Goal: Information Seeking & Learning: Learn about a topic

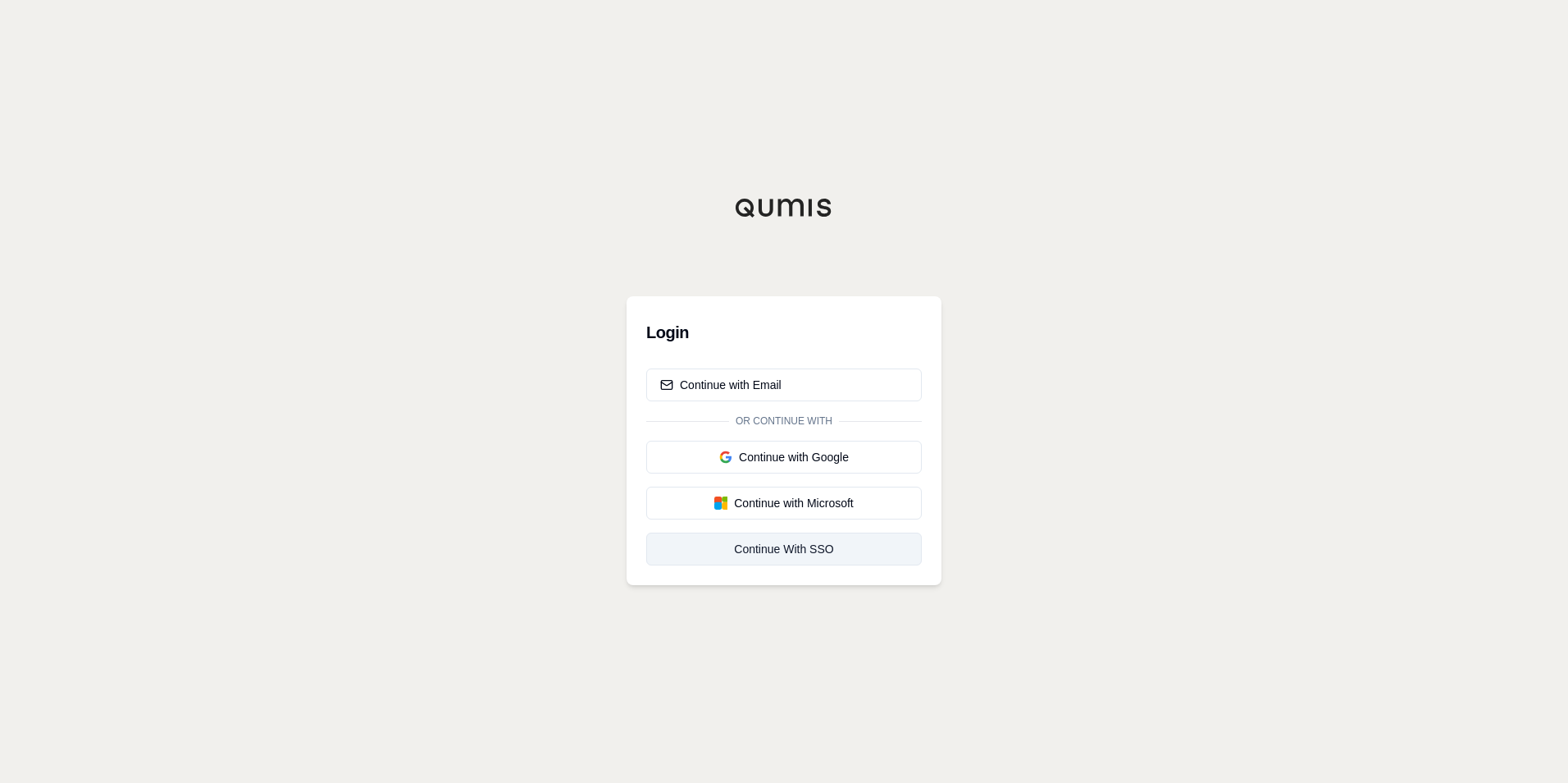
click at [798, 545] on div "Continue With SSO" at bounding box center [784, 549] width 248 height 16
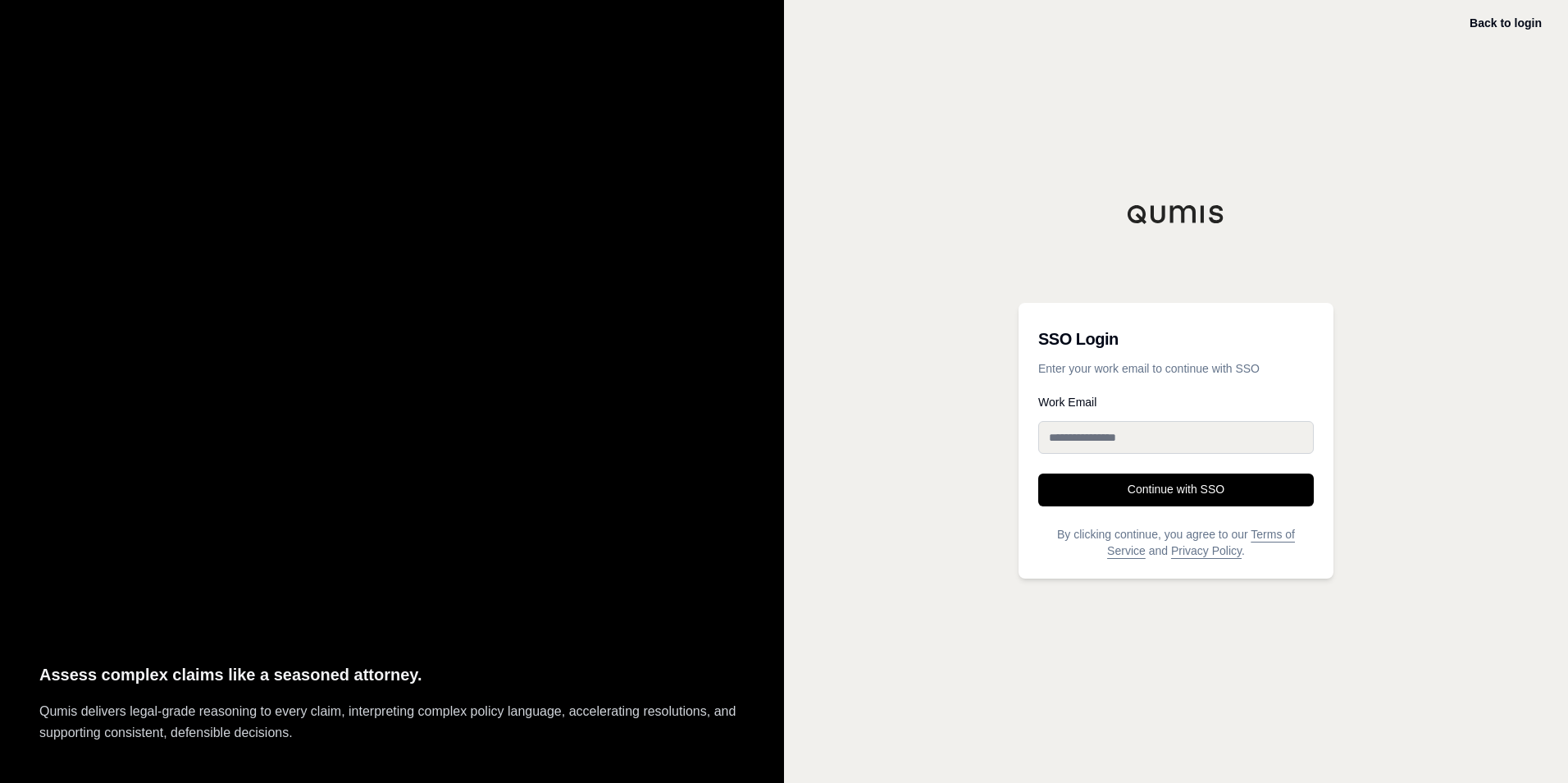
click at [1096, 438] on input "Work Email" at bounding box center [1176, 437] width 276 height 33
type input "**********"
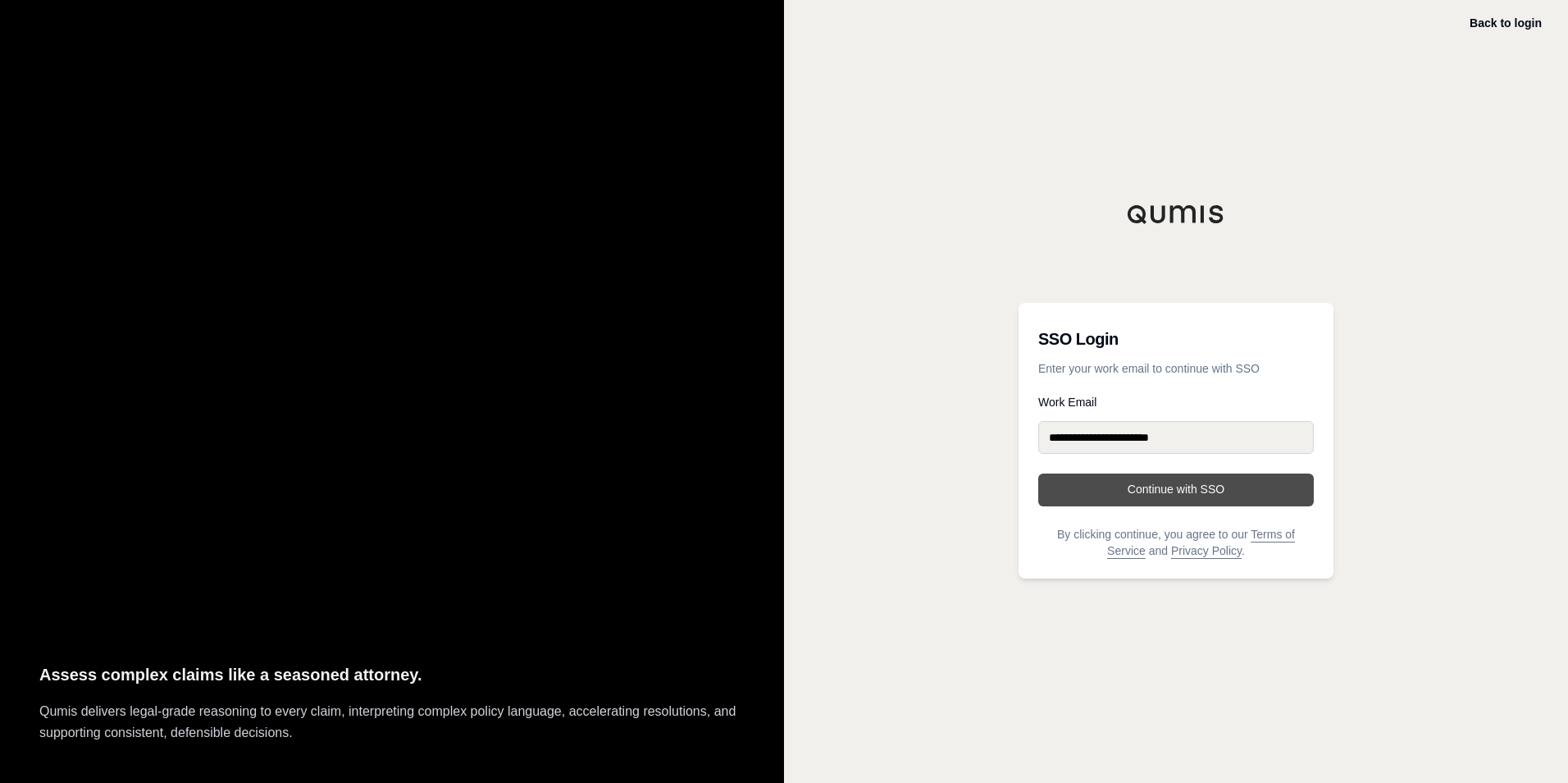
click at [1195, 488] on button "Continue with SSO" at bounding box center [1176, 490] width 276 height 33
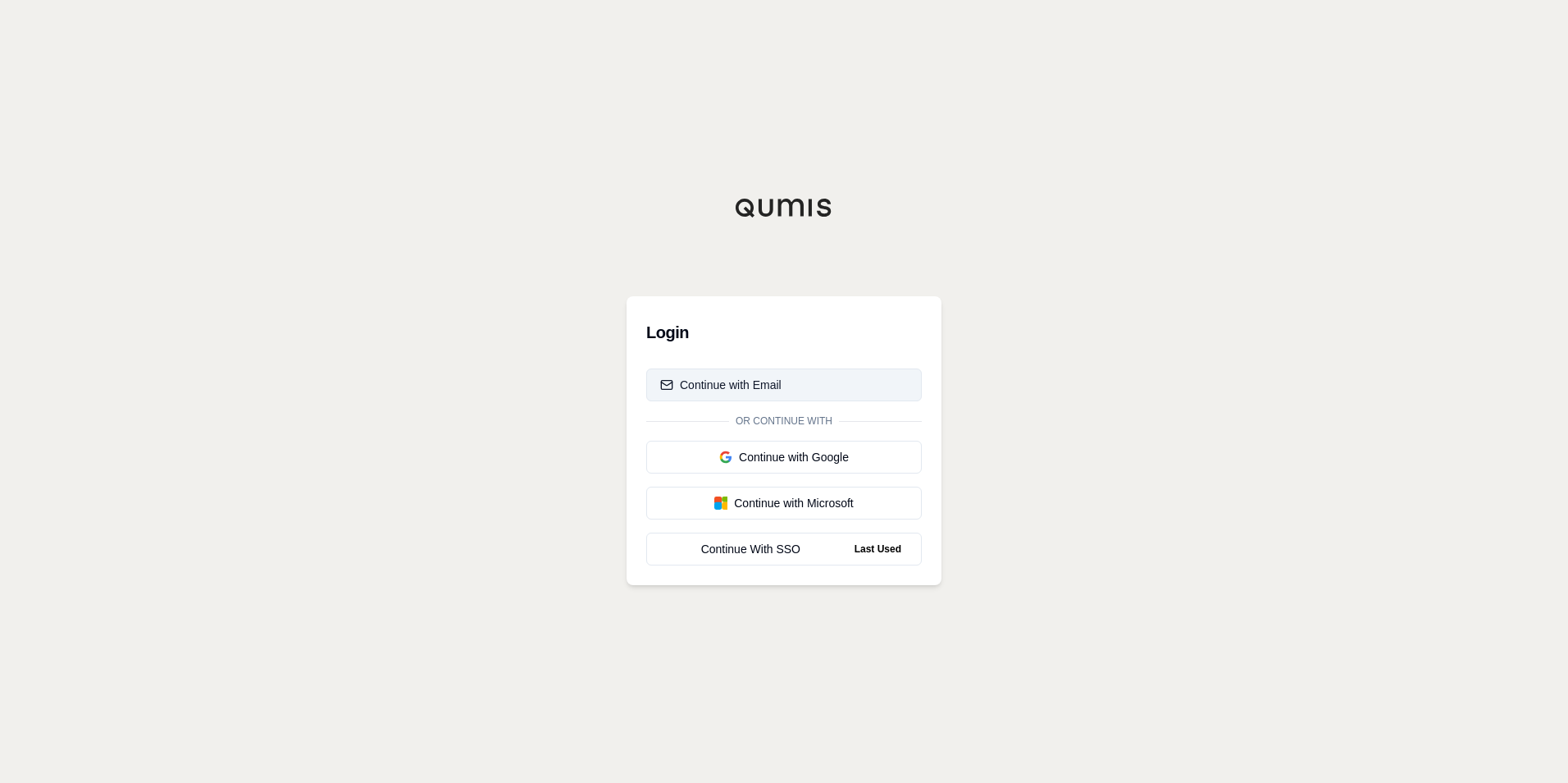
click at [775, 384] on div "Continue with Email" at bounding box center [721, 385] width 121 height 16
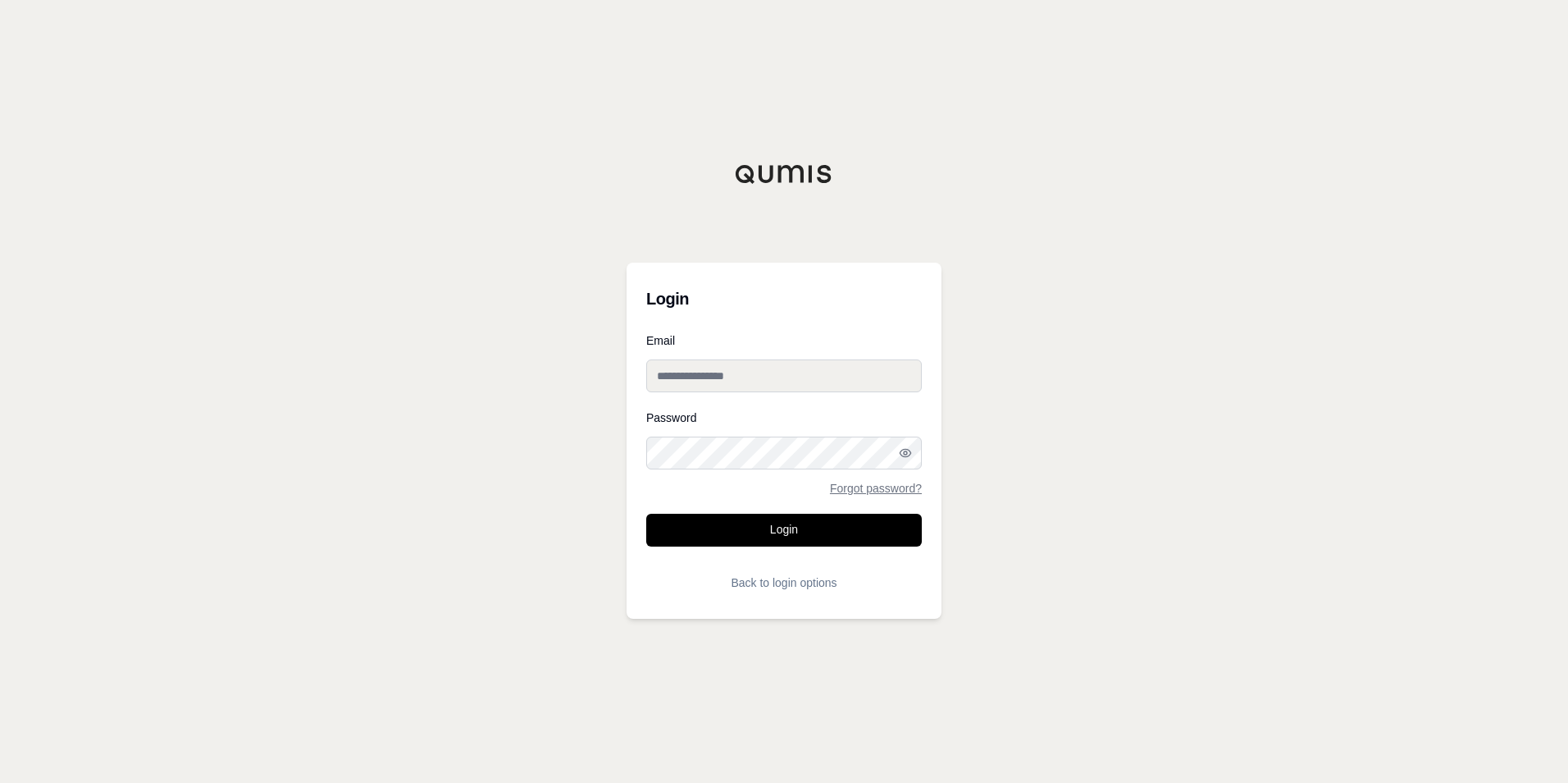
type input "**********"
click at [775, 376] on input "**********" at bounding box center [784, 376] width 276 height 33
click at [809, 336] on label "Email" at bounding box center [784, 340] width 276 height 12
click at [809, 359] on input "**********" at bounding box center [784, 376] width 276 height 33
click at [784, 530] on button "Login" at bounding box center [784, 530] width 276 height 33
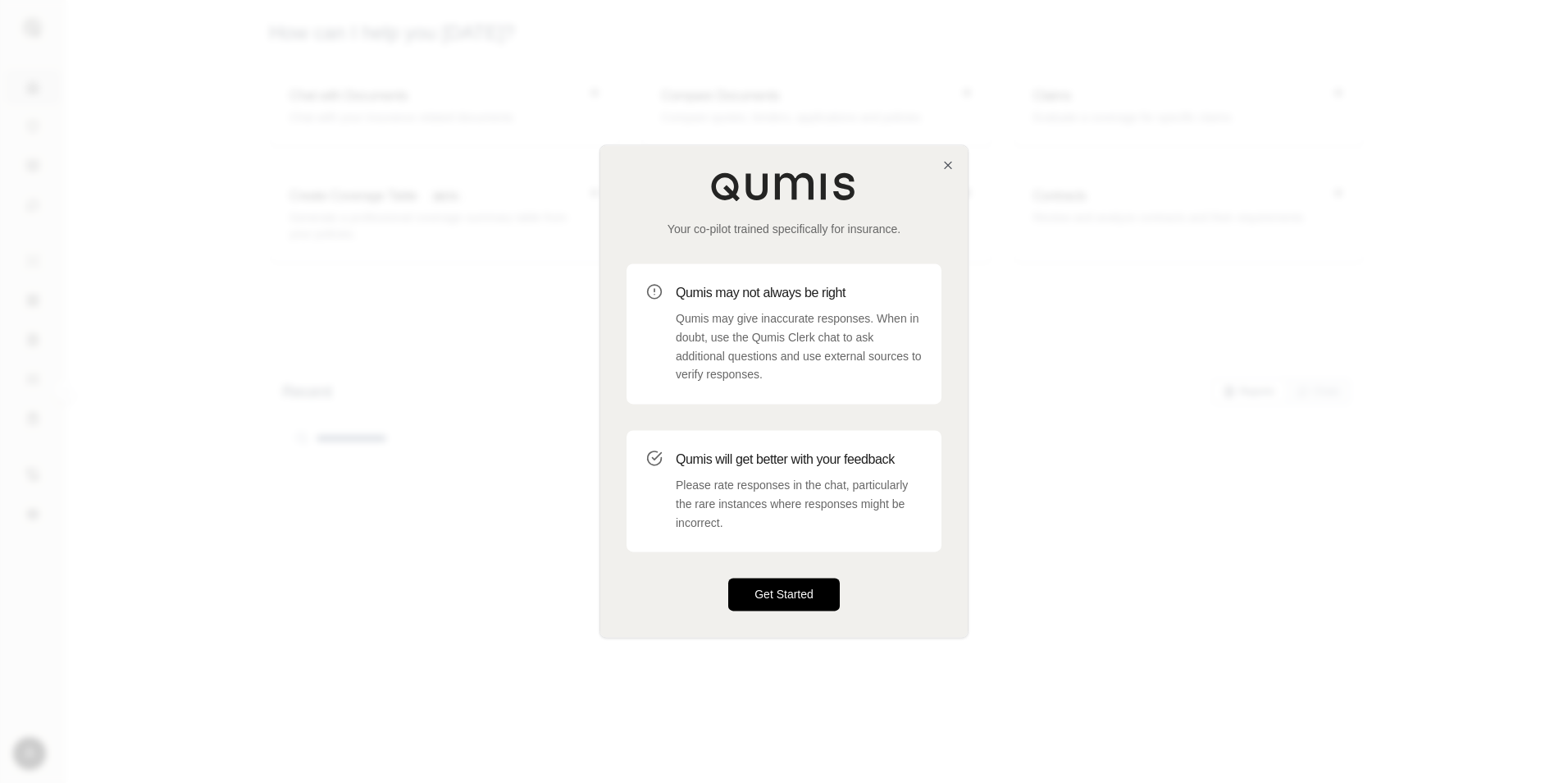
click at [769, 601] on button "Get Started" at bounding box center [784, 595] width 111 height 33
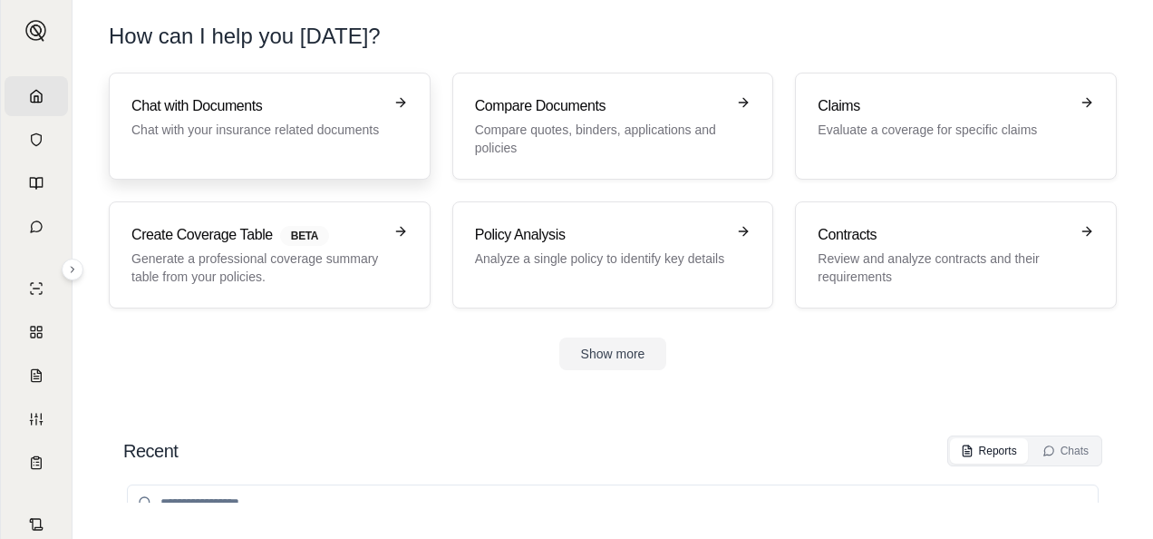
click at [206, 415] on section "Recent Reports Chats No Results" at bounding box center [613, 469] width 1066 height 140
click at [383, 141] on div "Chat with Documents Chat with your insurance related documents" at bounding box center [269, 126] width 277 height 62
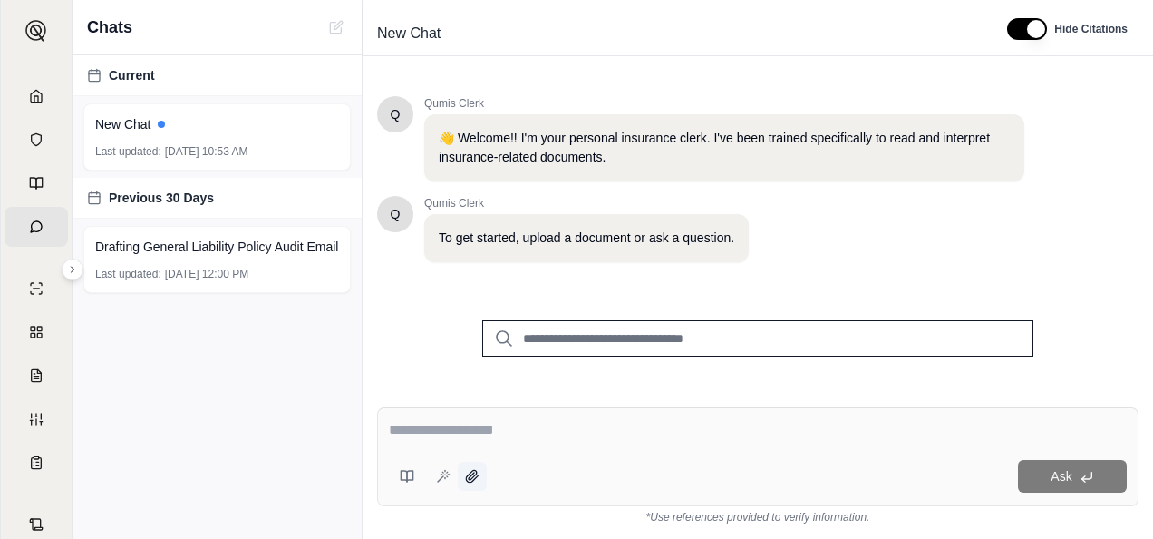
click at [481, 479] on button at bounding box center [472, 475] width 29 height 29
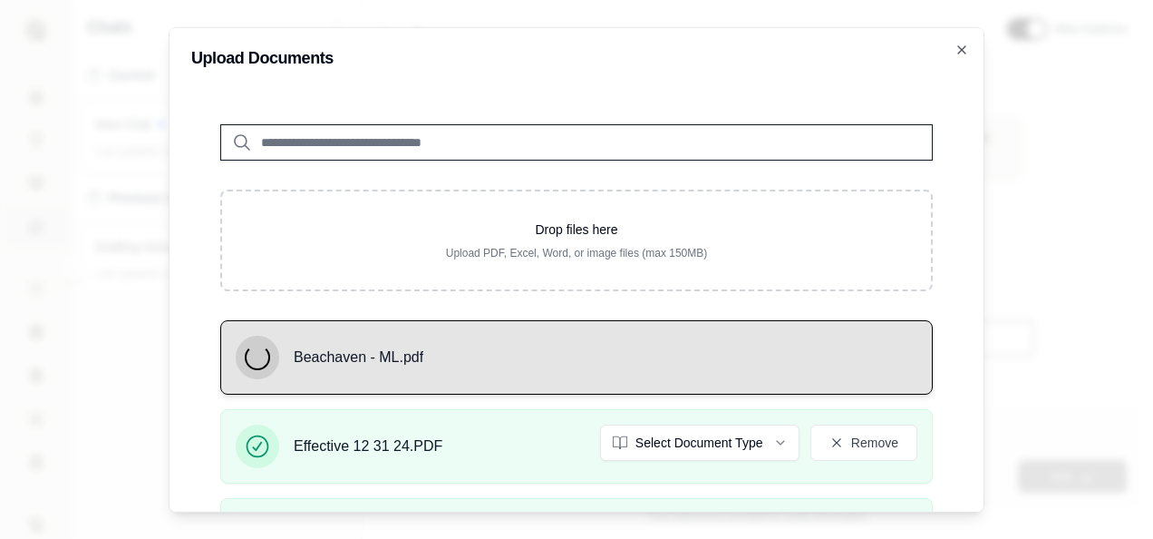
click at [869, 362] on div "Beachaven - ML.pdf" at bounding box center [577, 357] width 682 height 44
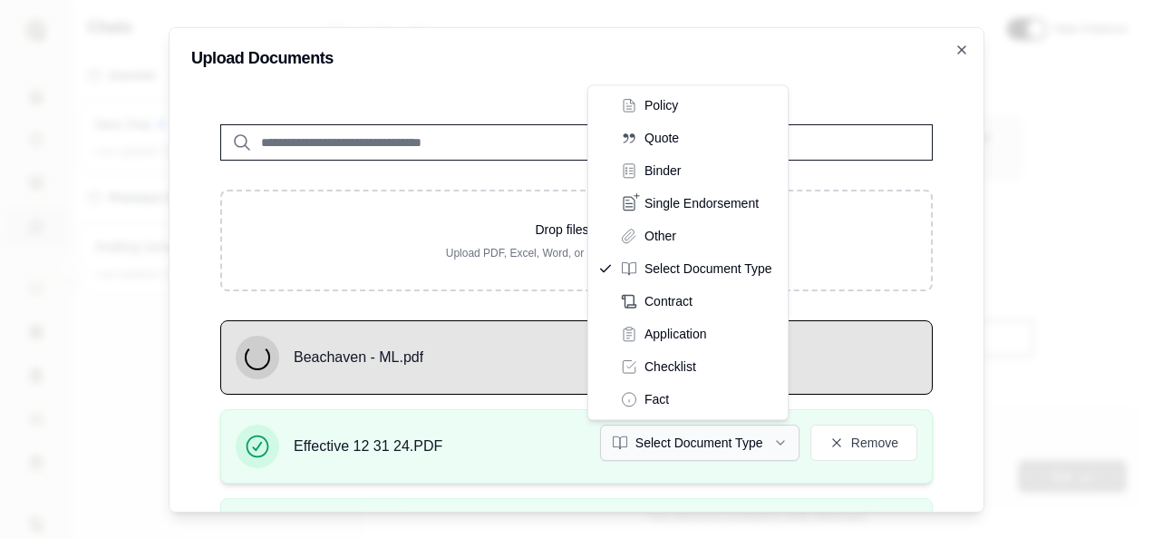
click at [777, 444] on button "Select Document Type" at bounding box center [699, 442] width 199 height 36
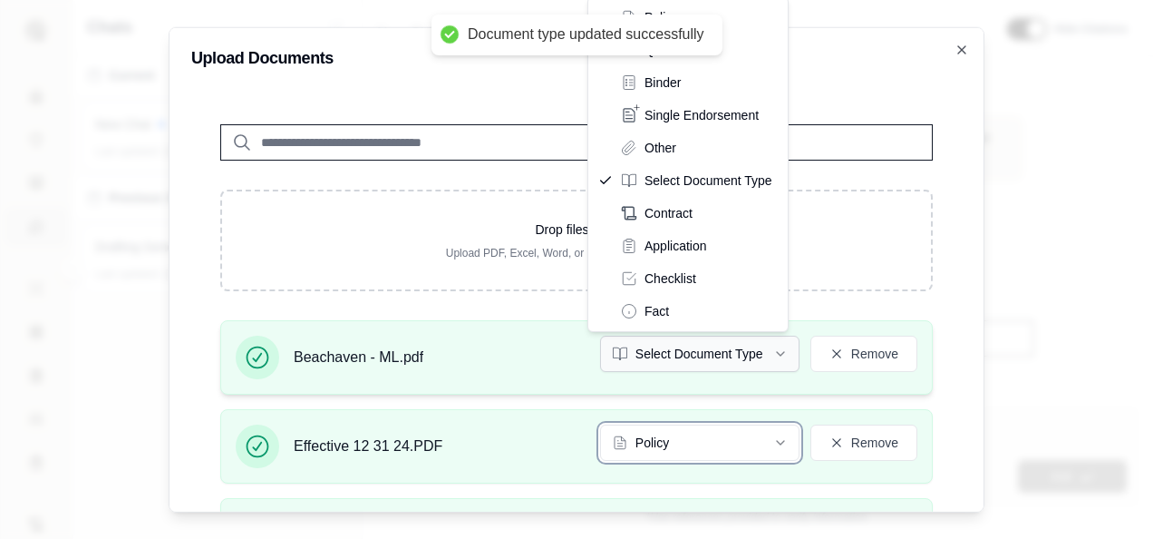
click at [773, 354] on icon "button" at bounding box center [780, 353] width 15 height 15
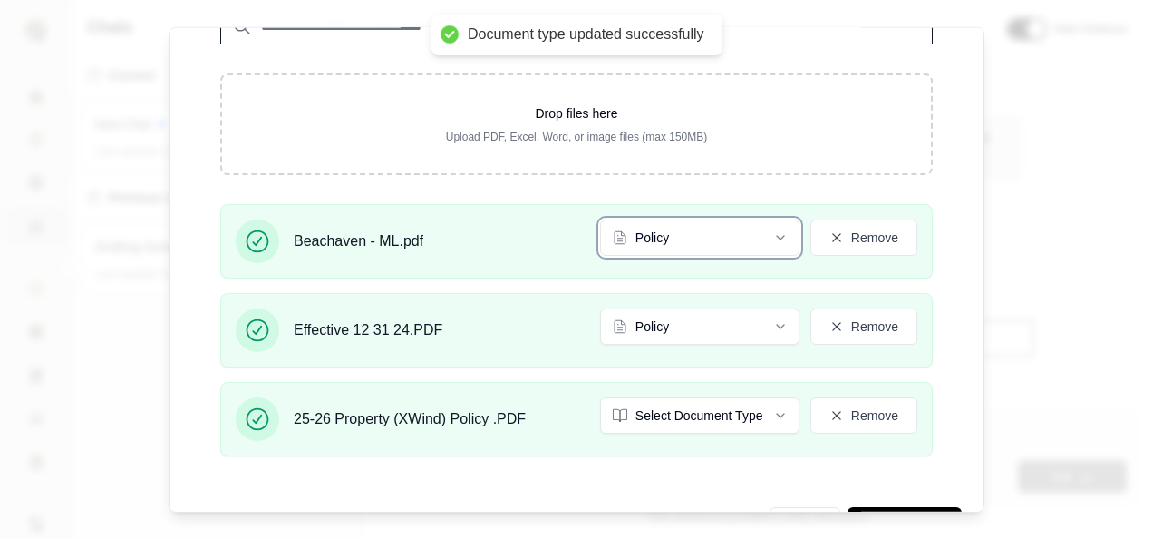
scroll to position [167, 0]
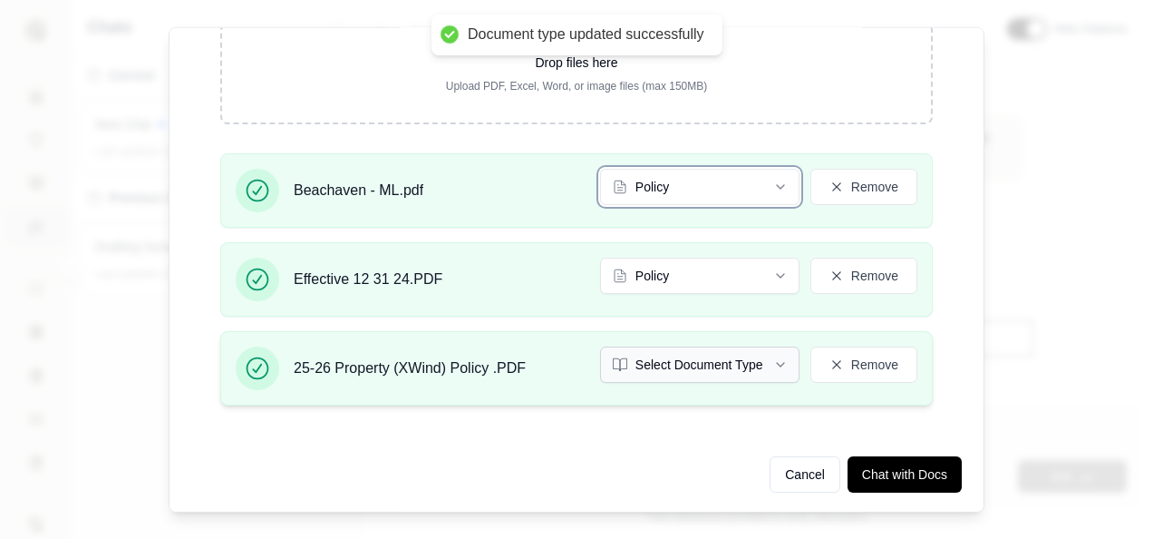
click at [753, 367] on button "Select Document Type" at bounding box center [699, 364] width 199 height 36
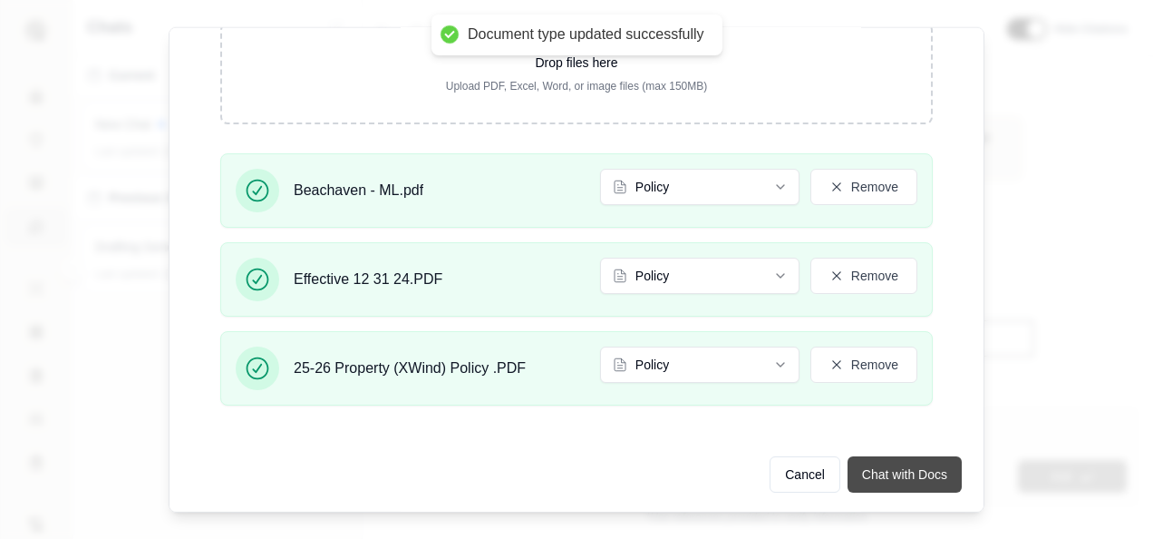
click at [886, 468] on button "Chat with Docs" at bounding box center [905, 474] width 114 height 36
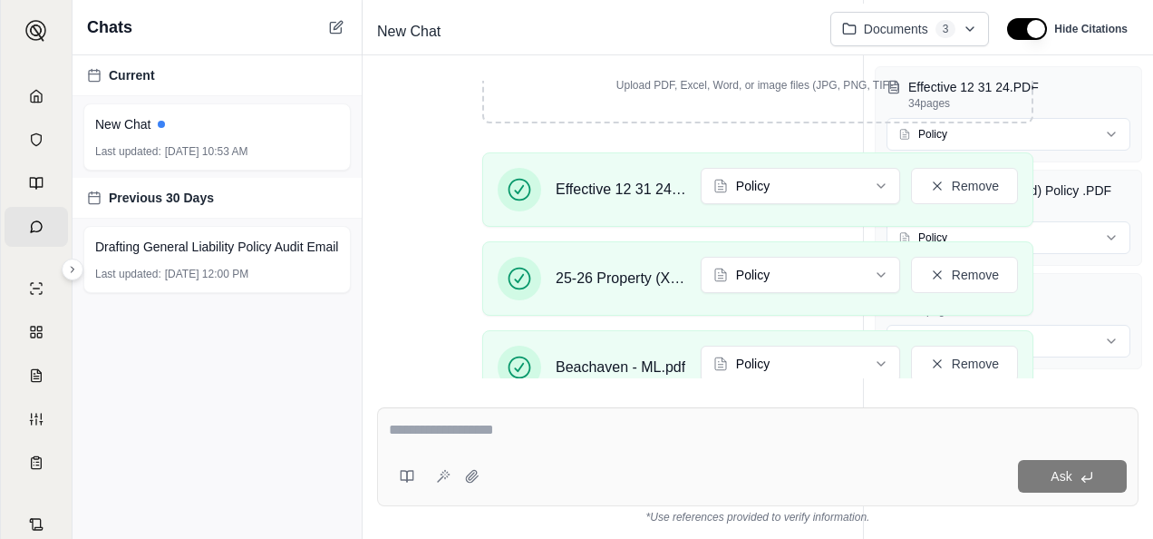
scroll to position [632, 0]
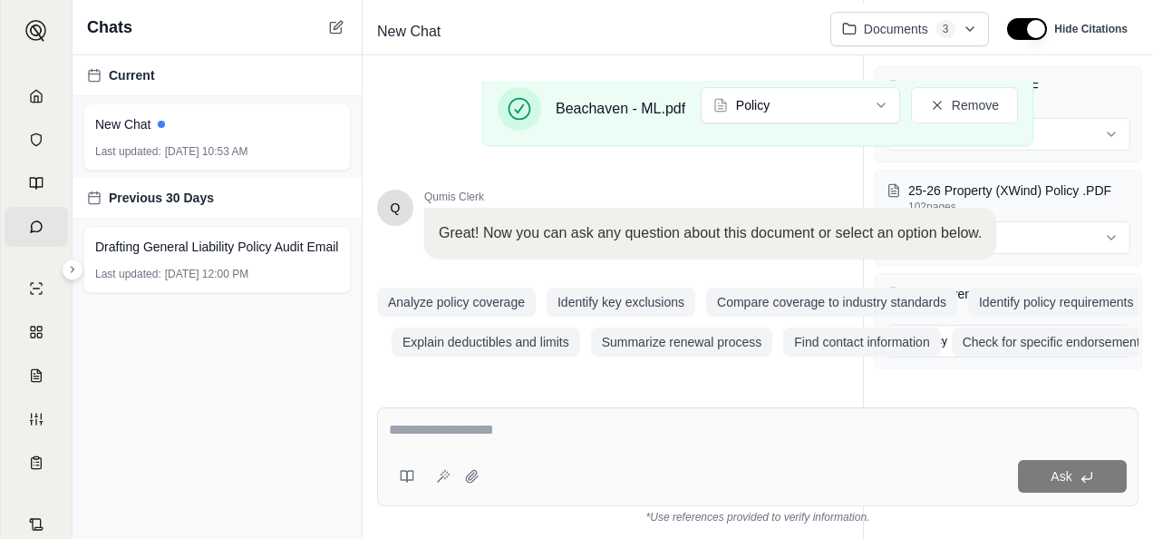
click at [470, 421] on textarea at bounding box center [758, 430] width 738 height 22
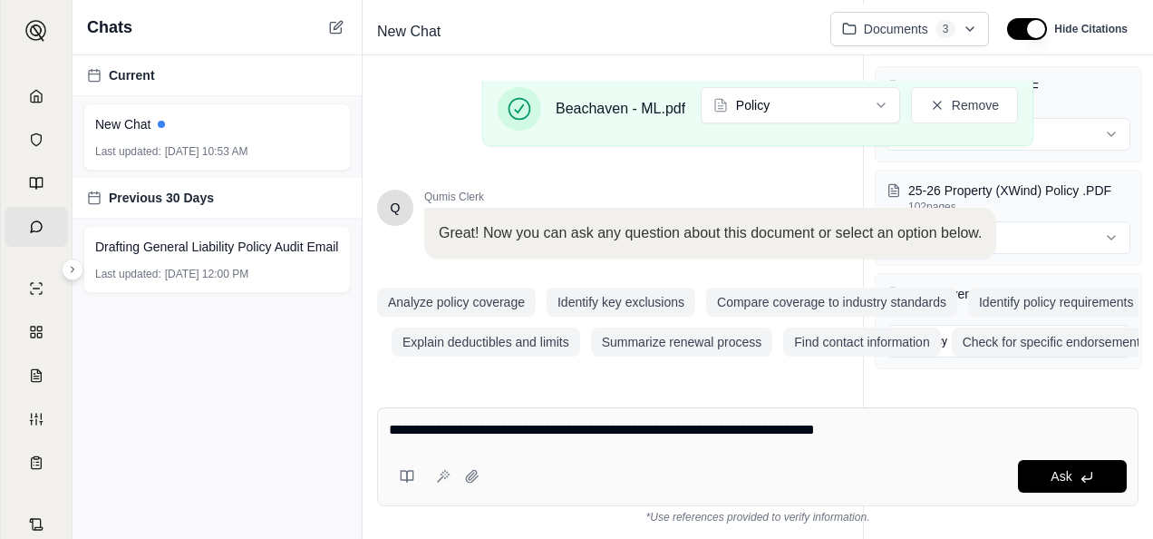
click at [898, 430] on textarea "**********" at bounding box center [758, 430] width 739 height 22
type textarea "**********"
click at [1091, 481] on icon at bounding box center [1087, 477] width 15 height 15
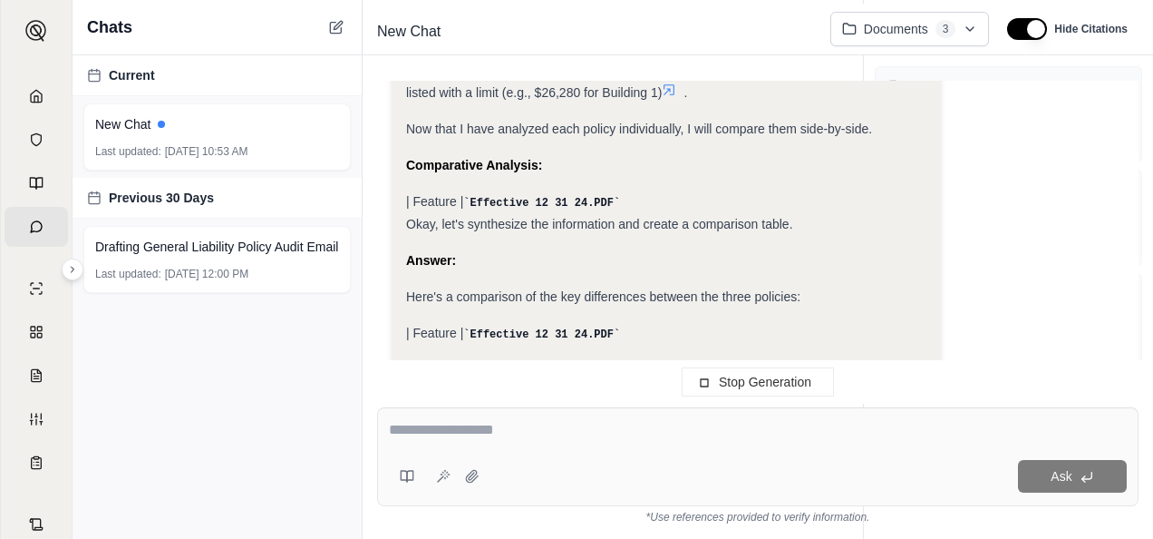
scroll to position [2629, 0]
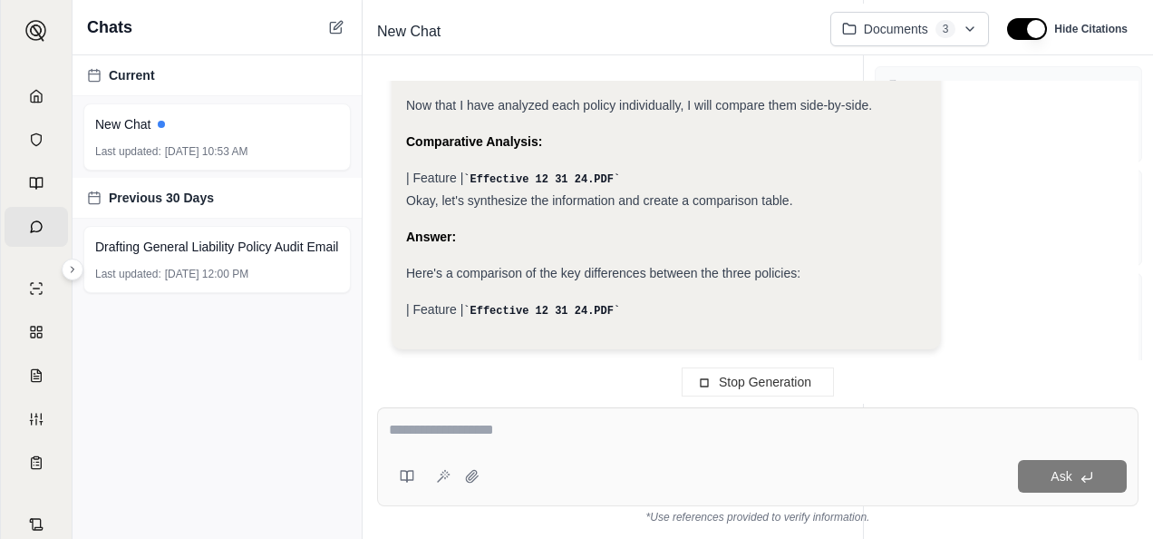
click at [607, 433] on textarea at bounding box center [758, 430] width 738 height 22
type textarea "**********"
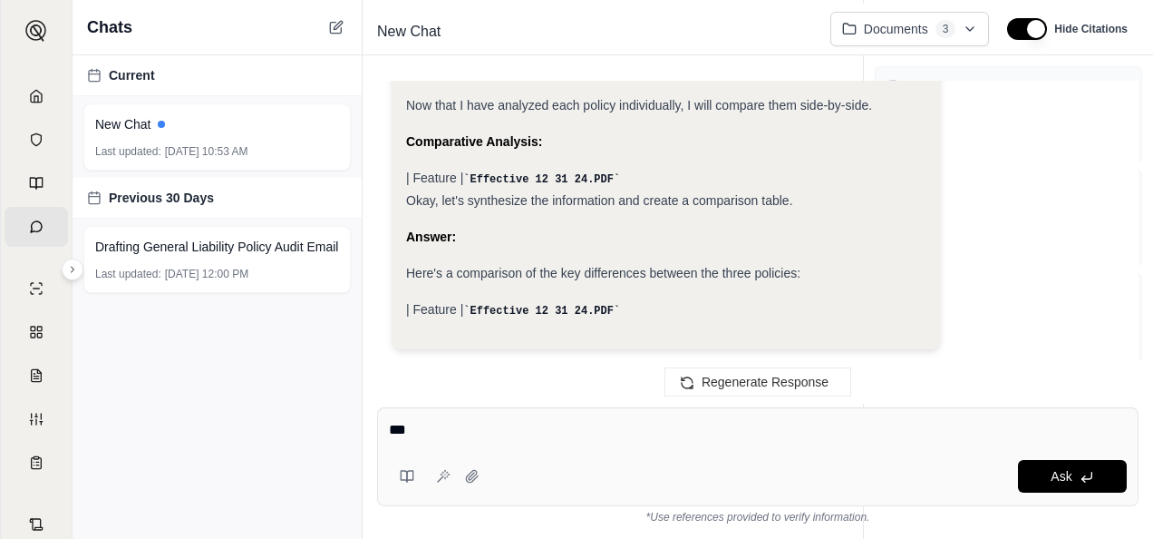
type textarea "***"
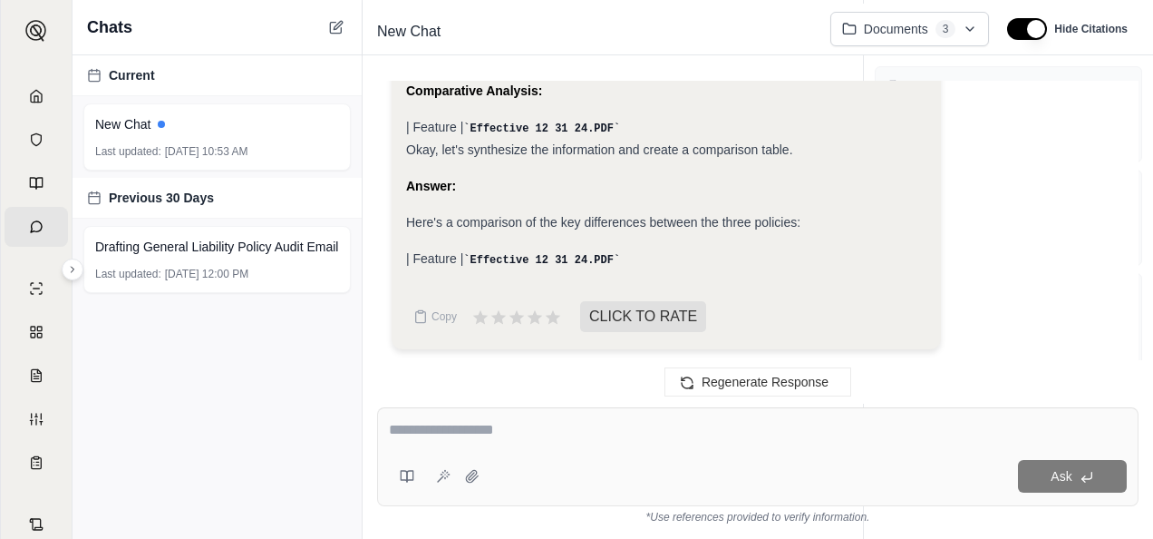
scroll to position [2317, 0]
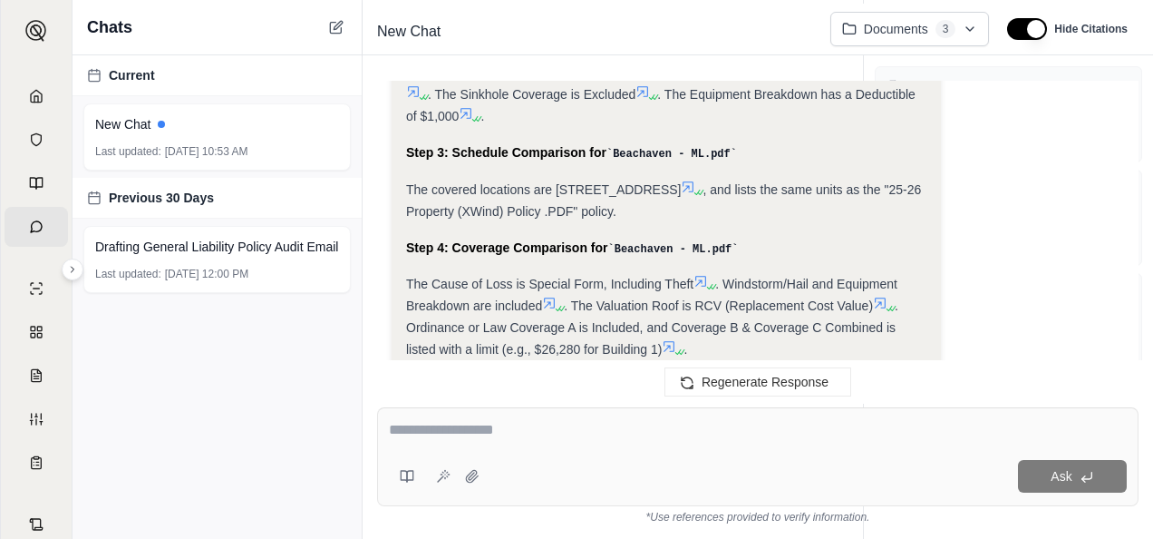
click at [495, 441] on textarea at bounding box center [758, 430] width 738 height 22
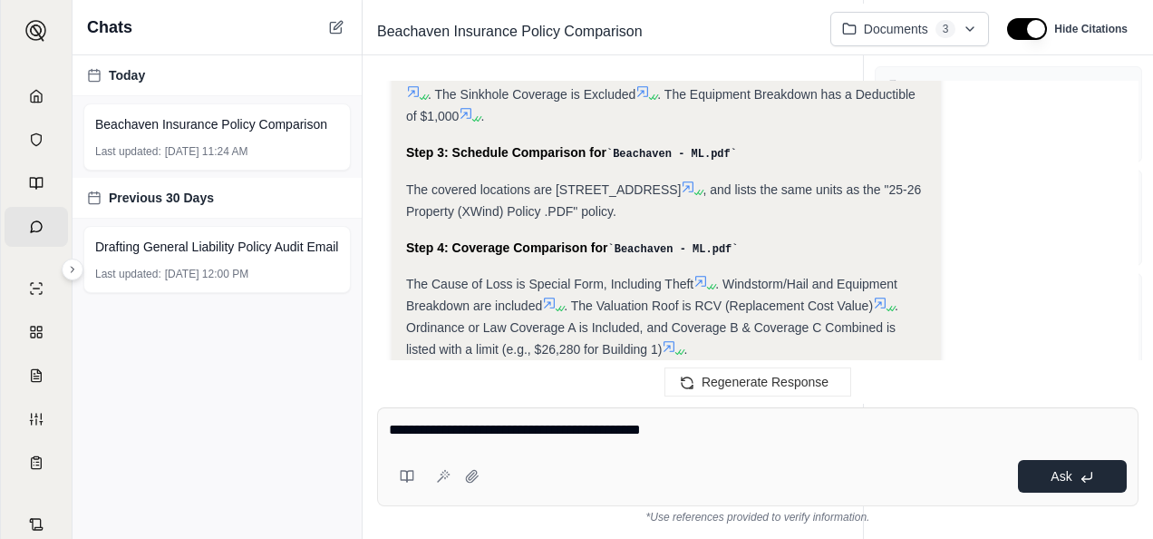
type textarea "**********"
click at [1052, 479] on span "Ask" at bounding box center [1061, 476] width 21 height 15
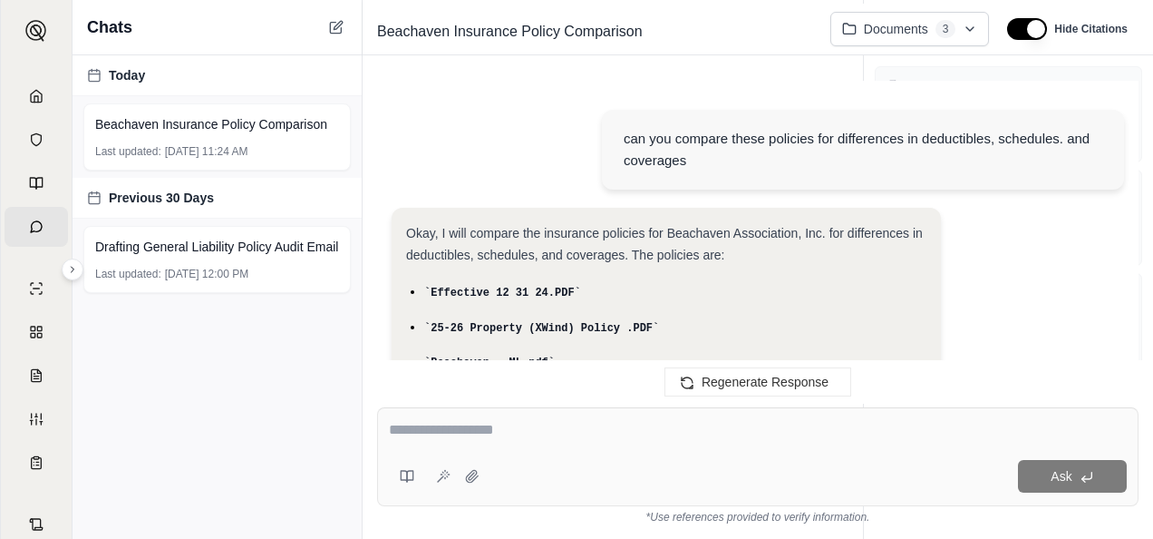
scroll to position [3204, 0]
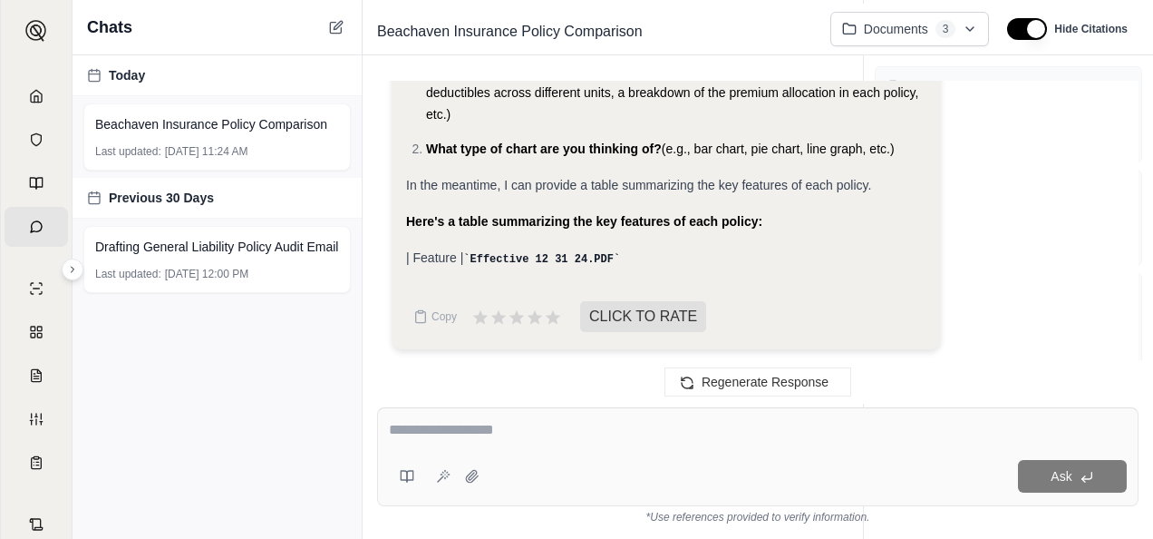
click at [517, 252] on div "| Feature | Effective 12 31 24.PDF" at bounding box center [666, 258] width 520 height 23
click at [557, 257] on code "Effective 12 31 24.PDF" at bounding box center [541, 259] width 157 height 13
drag, startPoint x: 557, startPoint y: 257, endPoint x: 430, endPoint y: 316, distance: 139.6
click at [430, 316] on button "Copy" at bounding box center [435, 316] width 58 height 36
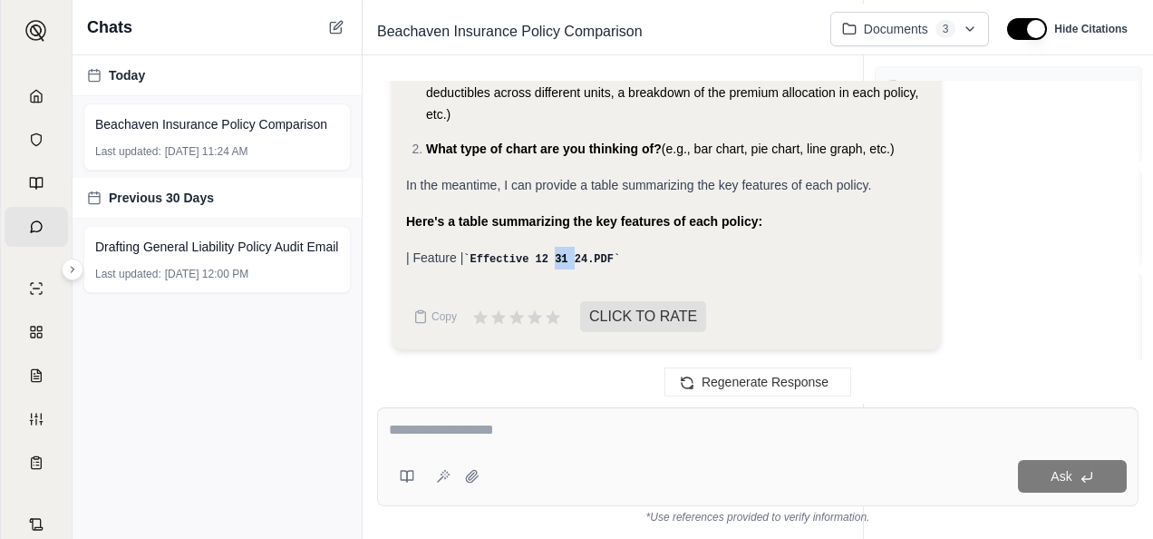
drag, startPoint x: 569, startPoint y: 257, endPoint x: 493, endPoint y: 257, distance: 76.2
click at [568, 257] on code "Effective 12 31 24.PDF" at bounding box center [541, 259] width 157 height 13
click at [493, 257] on code "Effective 12 31 24.PDF" at bounding box center [541, 259] width 157 height 13
click at [201, 127] on span "Beachaven Insurance Policy Comparison" at bounding box center [211, 124] width 232 height 18
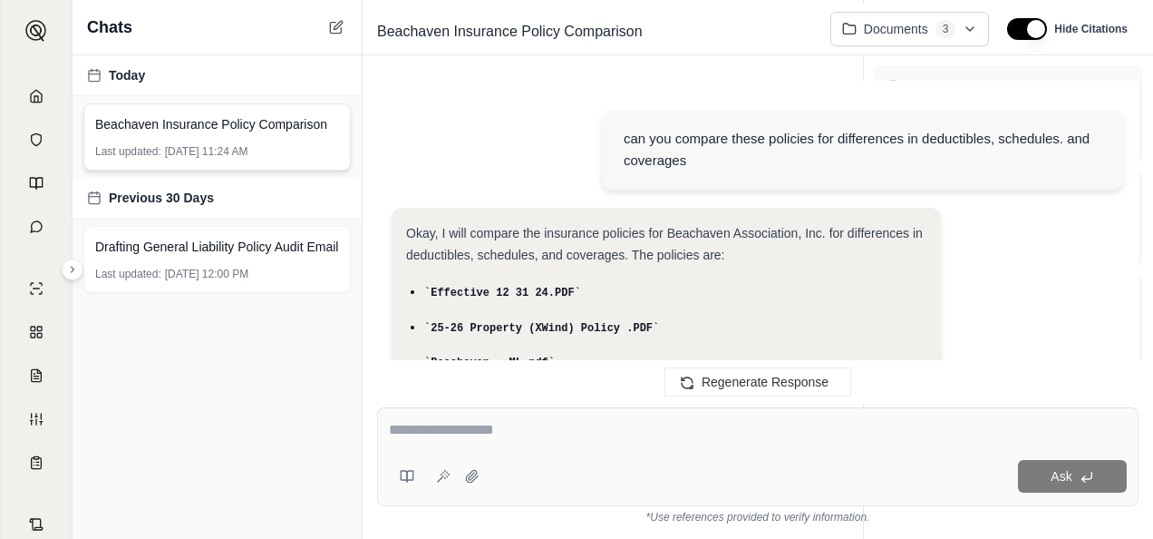
scroll to position [3204, 0]
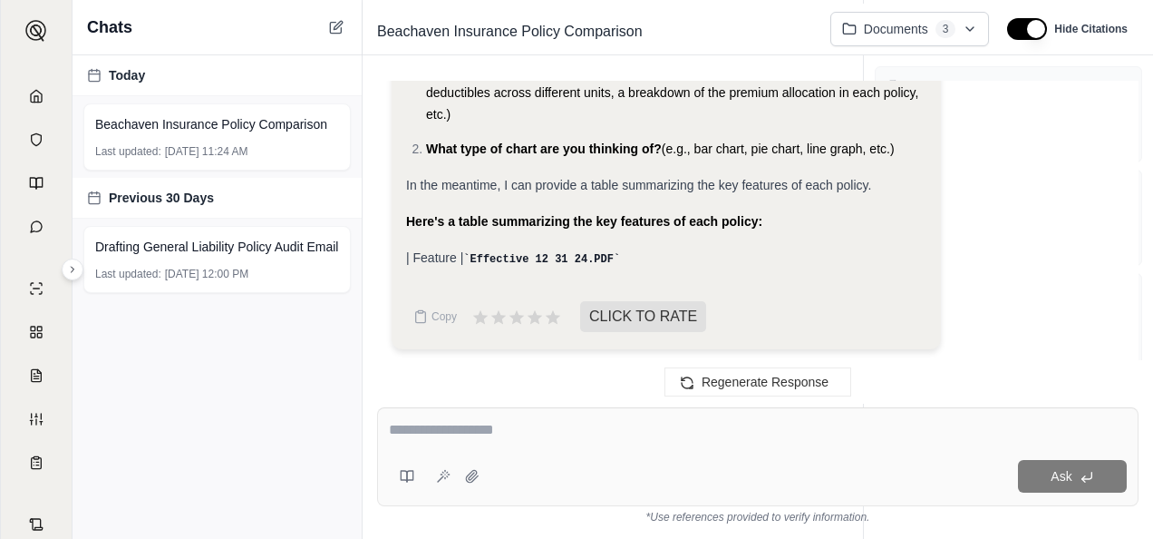
click at [518, 254] on code "Effective 12 31 24.PDF" at bounding box center [541, 259] width 157 height 13
click at [561, 259] on code "Effective 12 31 24.PDF" at bounding box center [541, 259] width 157 height 13
click at [562, 259] on code "Effective 12 31 24.PDF" at bounding box center [541, 259] width 157 height 13
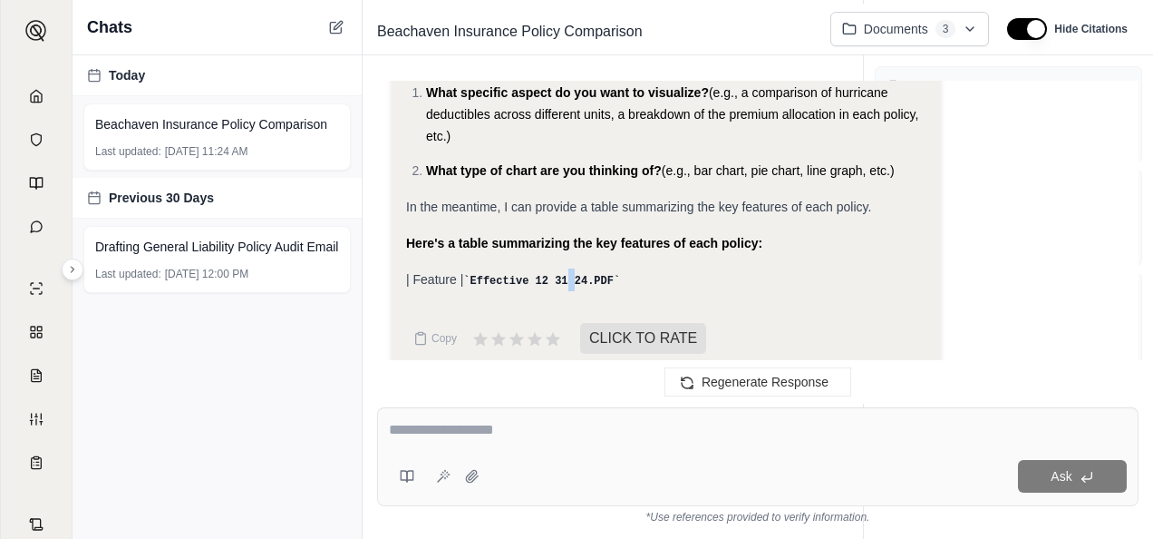
scroll to position [3113, 0]
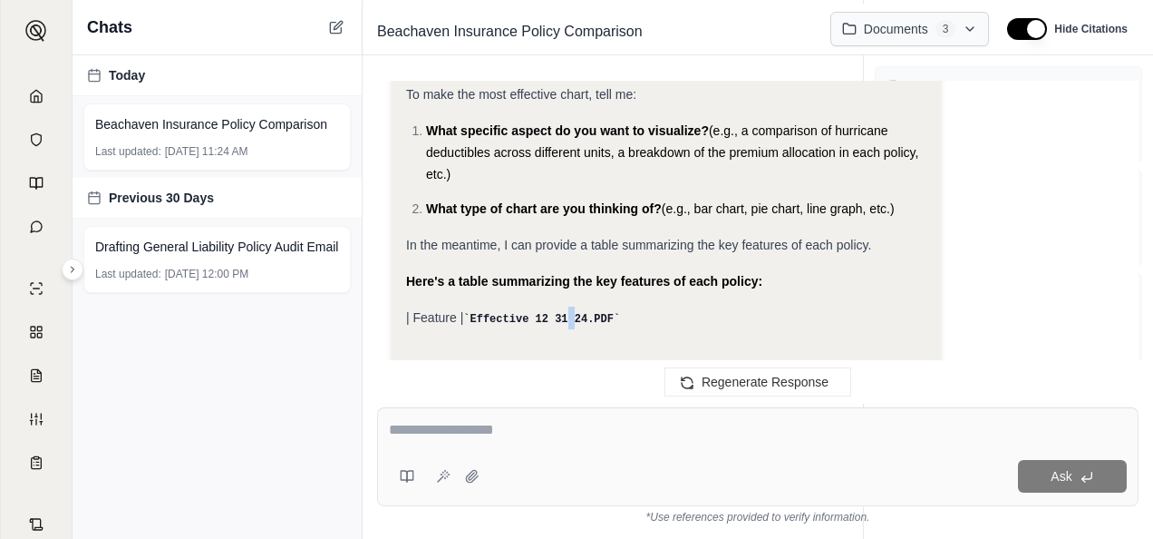
click at [966, 29] on html "Home Vault Prompts Chats Single Policy Comparisons Claims Custom Report Coverag…" at bounding box center [576, 269] width 1153 height 539
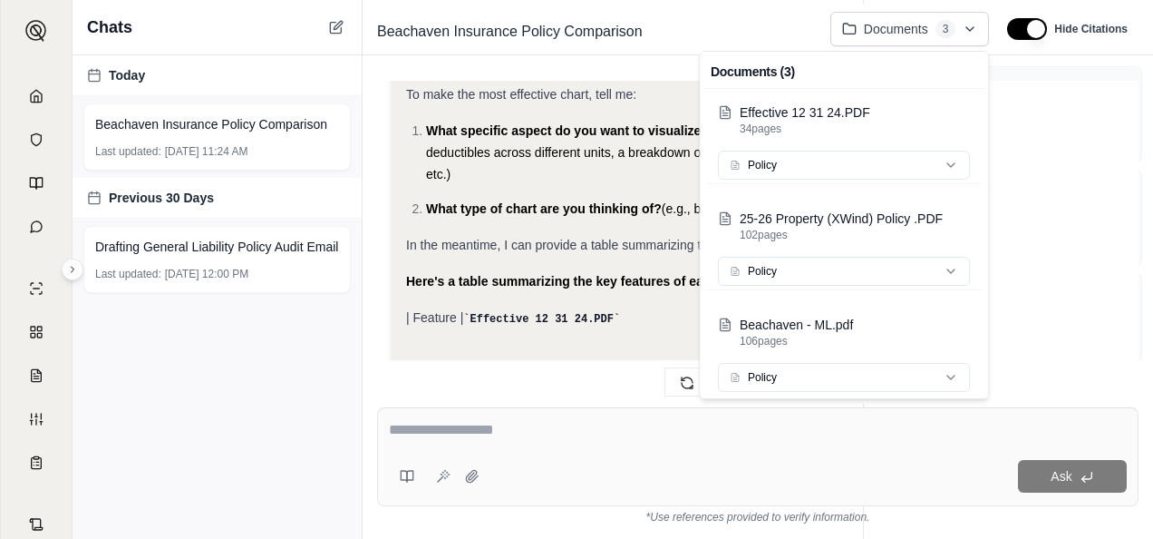
click at [1023, 121] on html "Home Vault Prompts Chats Single Policy Comparisons Claims Custom Report Coverag…" at bounding box center [576, 269] width 1153 height 539
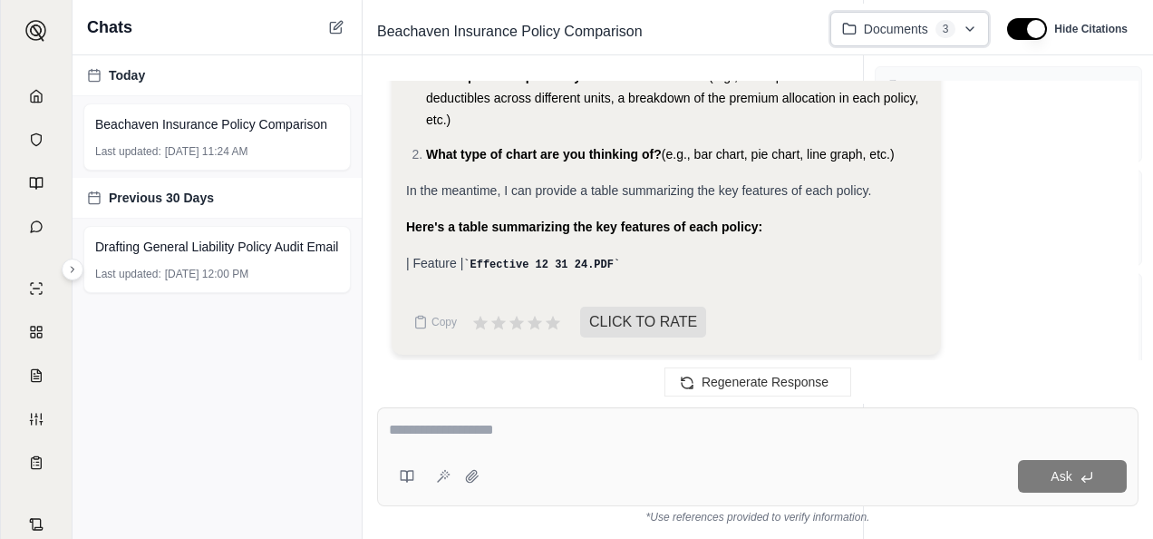
scroll to position [3204, 0]
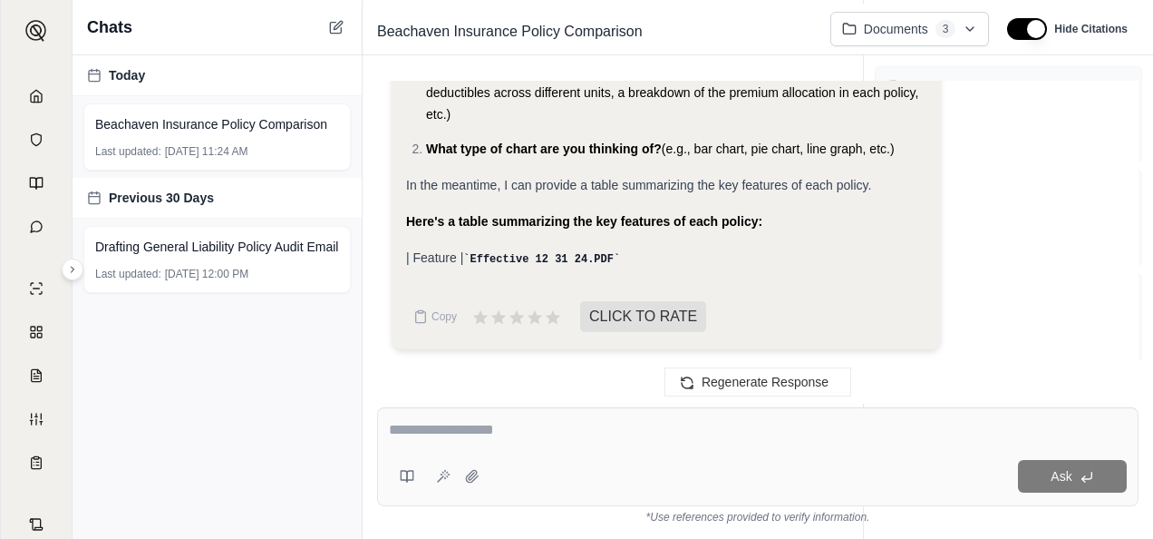
click at [497, 257] on code "Effective 12 31 24.PDF" at bounding box center [541, 259] width 157 height 13
click at [557, 257] on code "Effective 12 31 24.PDF" at bounding box center [541, 259] width 157 height 13
drag, startPoint x: 557, startPoint y: 257, endPoint x: 591, endPoint y: 256, distance: 34.5
click at [591, 256] on code "Effective 12 31 24.PDF" at bounding box center [541, 259] width 157 height 13
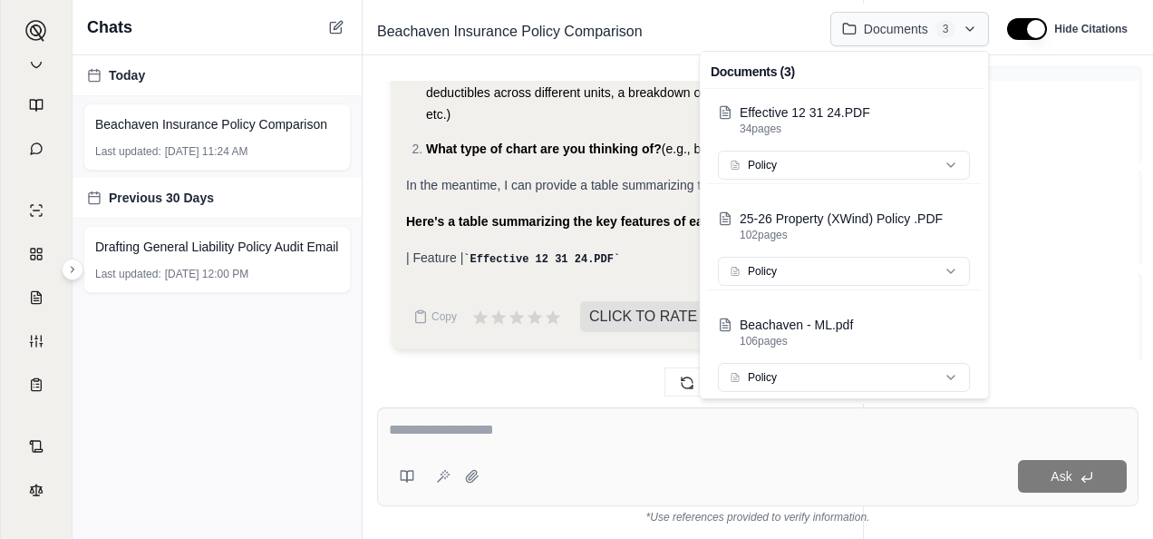
click at [966, 33] on html "Home Vault Prompts Chats Single Policy Comparisons Claims Custom Report Coverag…" at bounding box center [576, 269] width 1153 height 539
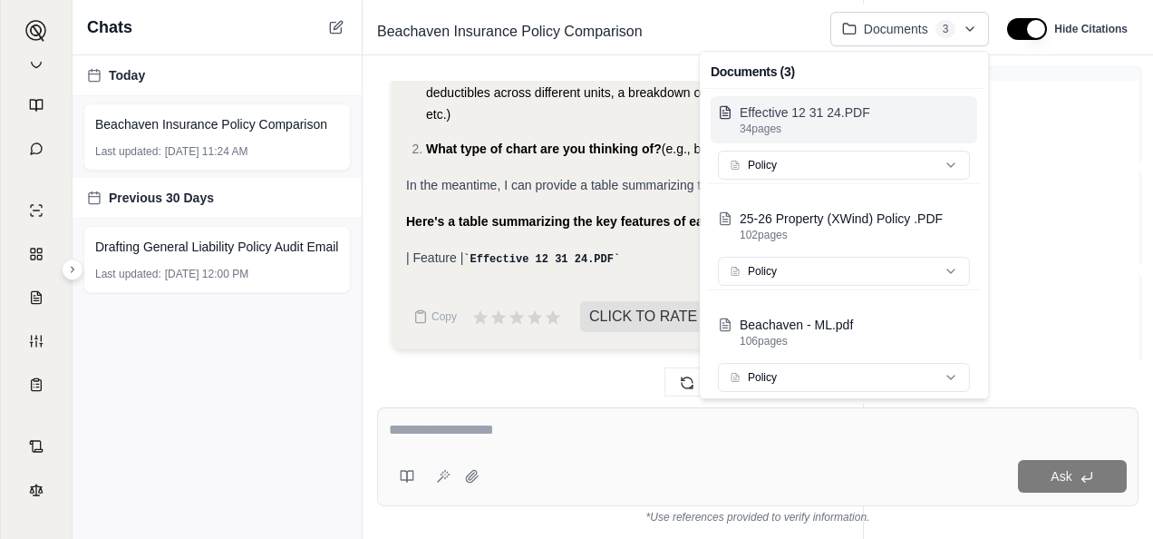
click at [769, 115] on p "Effective 12 31 24.PDF" at bounding box center [855, 112] width 230 height 18
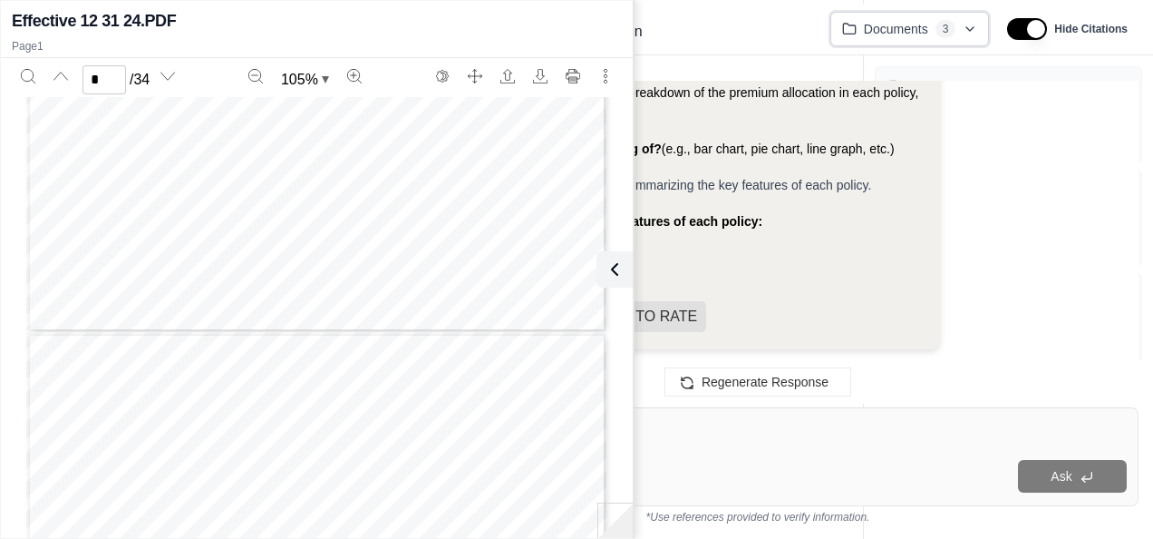
type input "*"
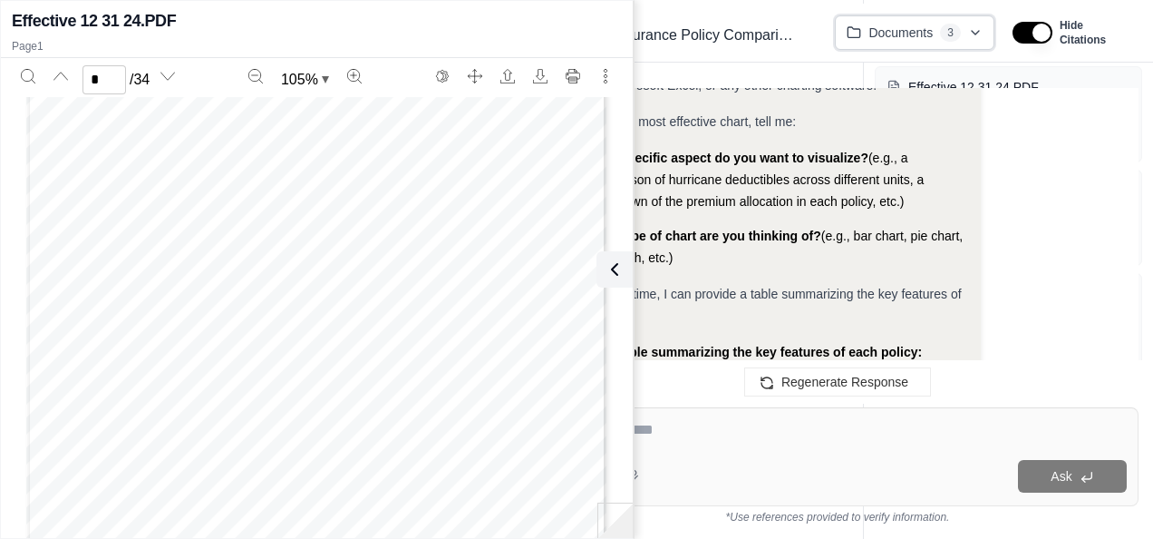
scroll to position [3726, 0]
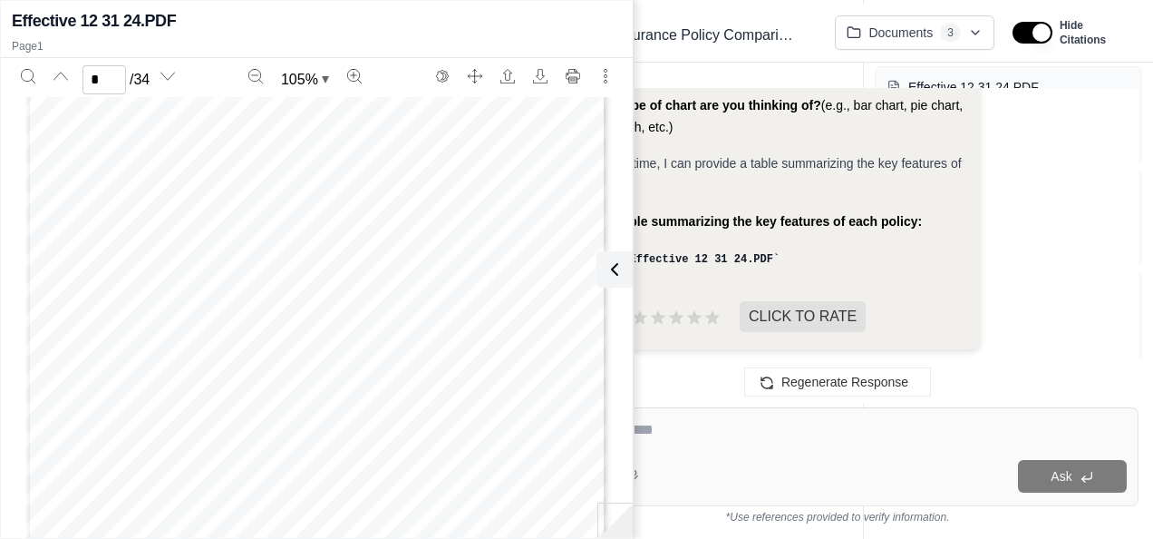
click at [1041, 228] on div "I can't directly create a visual chart. I am a text-based AI and cannot generat…" at bounding box center [837, 114] width 573 height 500
click at [1042, 277] on div "I can't directly create a visual chart. I am a text-based AI and cannot generat…" at bounding box center [837, 114] width 573 height 500
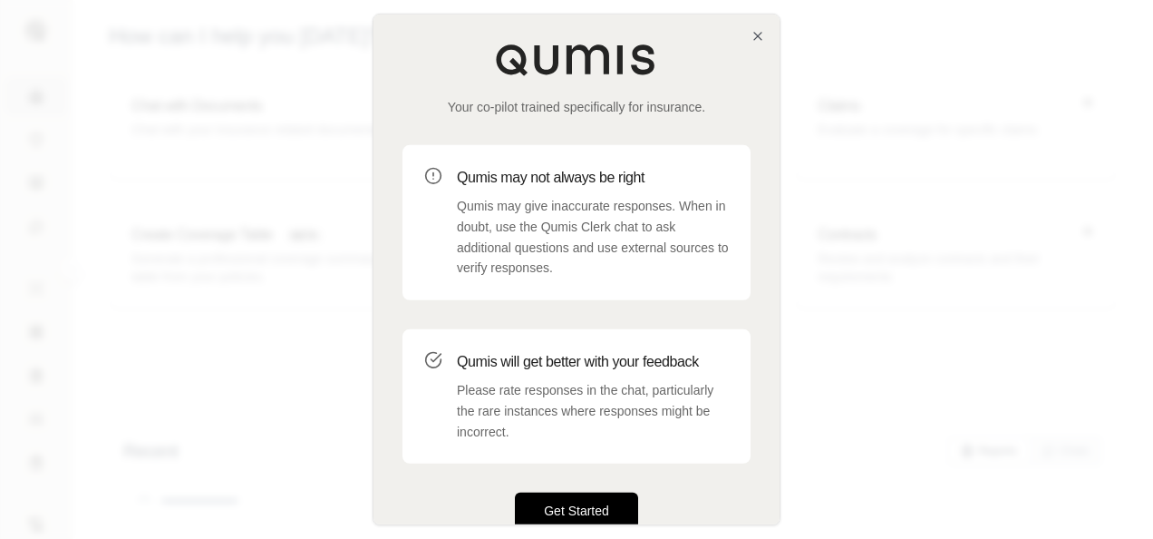
click at [567, 393] on button "Get Started" at bounding box center [576, 510] width 123 height 36
